Goal: Information Seeking & Learning: Find specific fact

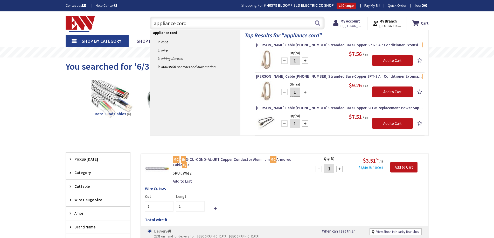
click at [112, 26] on div "Toggle Nav appliance cord appliance cord Search Cart My Cart Close" at bounding box center [247, 23] width 371 height 17
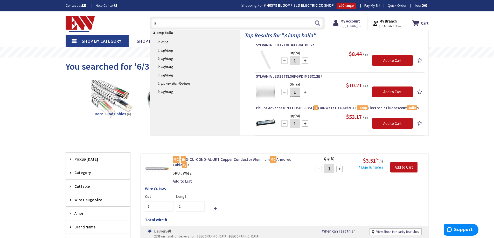
type input "3"
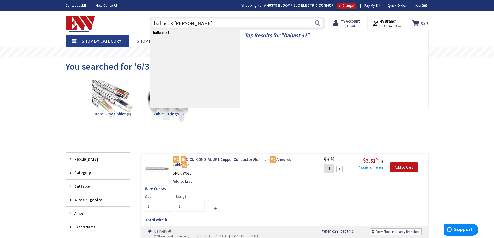
type input "ballast 3 lamp"
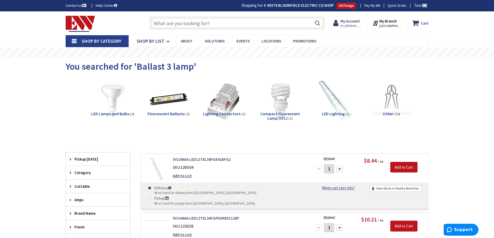
click at [200, 18] on input "text" at bounding box center [237, 23] width 175 height 13
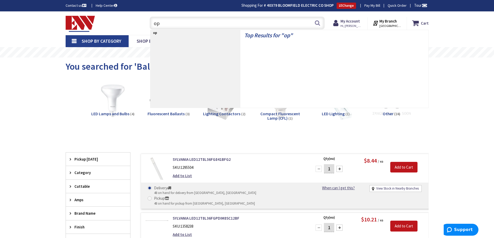
type input "o"
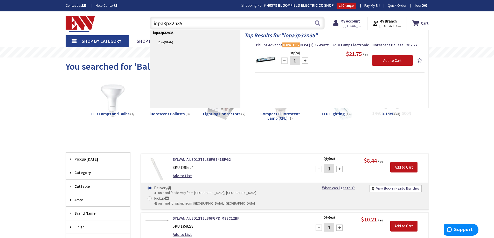
type input "iopa3p32n351"
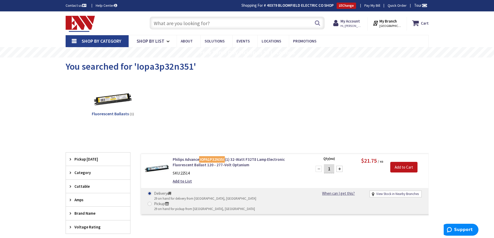
click at [195, 23] on input "text" at bounding box center [237, 23] width 175 height 13
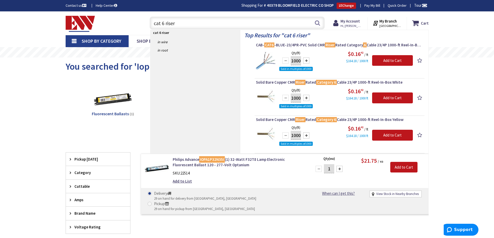
drag, startPoint x: 195, startPoint y: 23, endPoint x: 115, endPoint y: 40, distance: 81.3
click at [116, 40] on div "Skip to Content Toggle Nav cat 6 riser cat 6 riser Search Cart My Cart Close" at bounding box center [247, 188] width 494 height 354
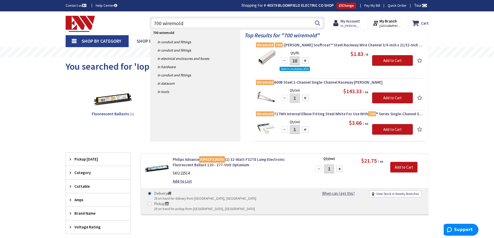
drag, startPoint x: 191, startPoint y: 27, endPoint x: 111, endPoint y: 23, distance: 80.2
click at [113, 24] on div "Toggle Nav 700 wiremold 700 wiremold Search Cart My Cart Close" at bounding box center [247, 23] width 371 height 17
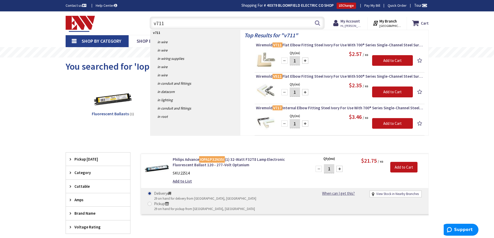
drag, startPoint x: 174, startPoint y: 23, endPoint x: 123, endPoint y: 26, distance: 51.4
click at [123, 26] on div "Toggle Nav v711 v711 Search Cart My Cart Close" at bounding box center [247, 23] width 371 height 17
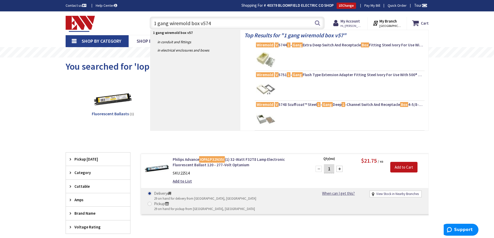
type input "1 gang wiremold box v5748"
